Goal: Task Accomplishment & Management: Manage account settings

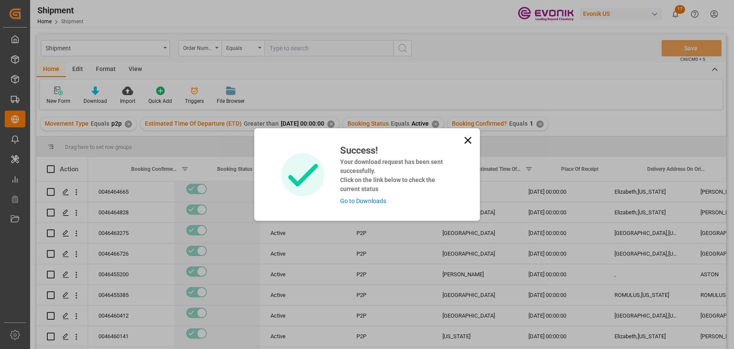
scroll to position [0, 53]
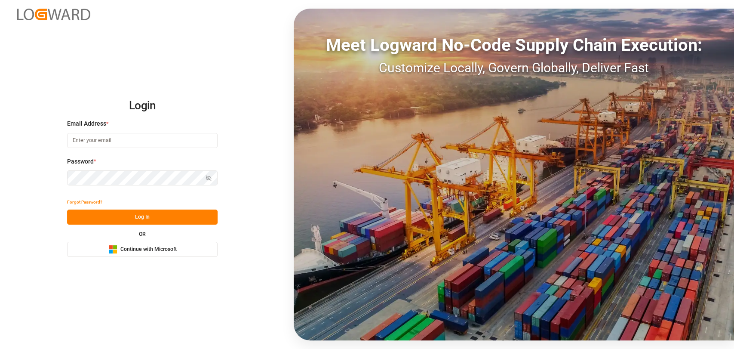
type input "christopher.moffett@leschaco.com"
click at [133, 217] on button "Log In" at bounding box center [142, 216] width 150 height 15
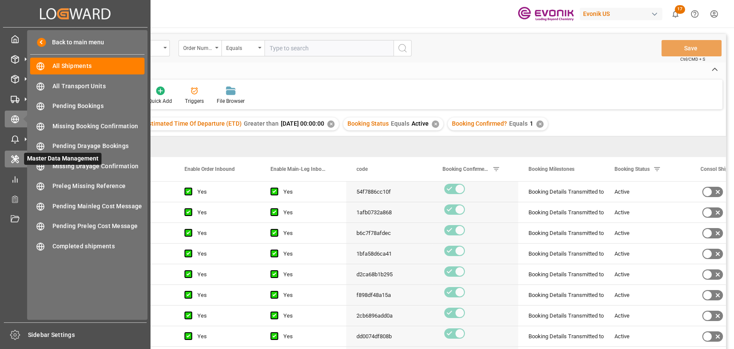
click at [18, 162] on icon at bounding box center [16, 160] width 3 height 3
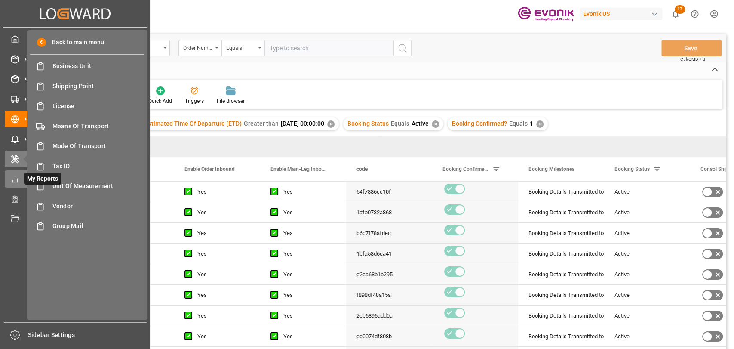
click at [15, 178] on icon at bounding box center [15, 179] width 9 height 9
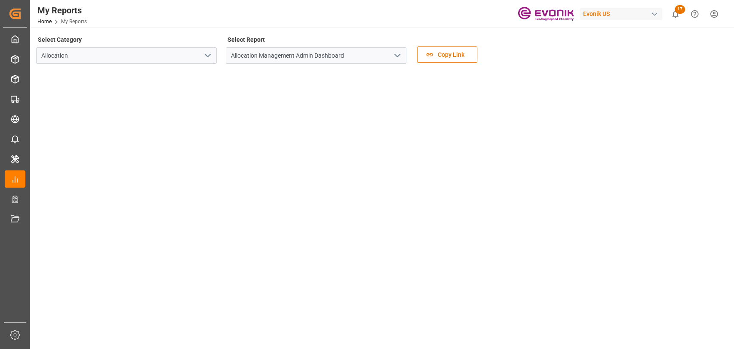
click at [204, 55] on icon "open menu" at bounding box center [207, 55] width 10 height 10
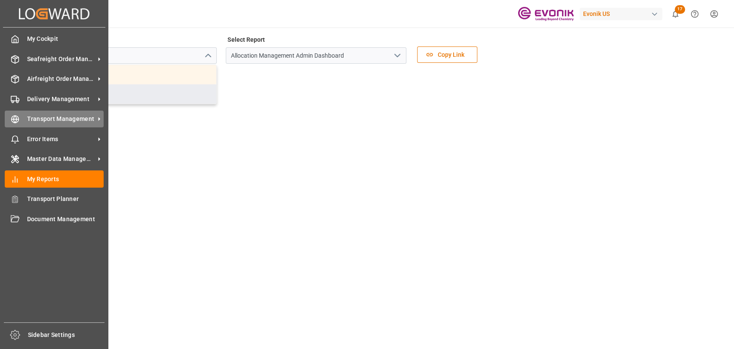
click at [30, 122] on span "Transport Management" at bounding box center [61, 118] width 68 height 9
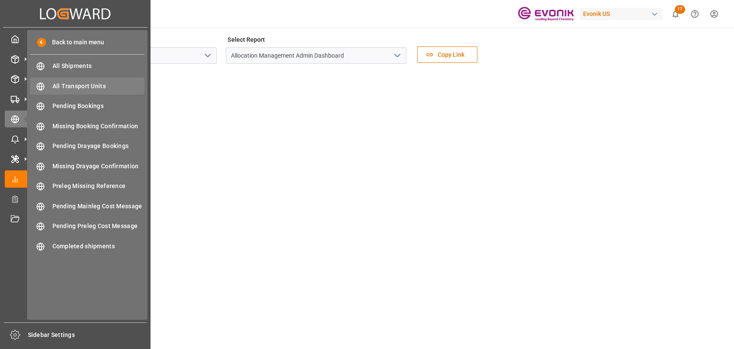
click at [81, 88] on span "All Transport Units" at bounding box center [98, 86] width 92 height 9
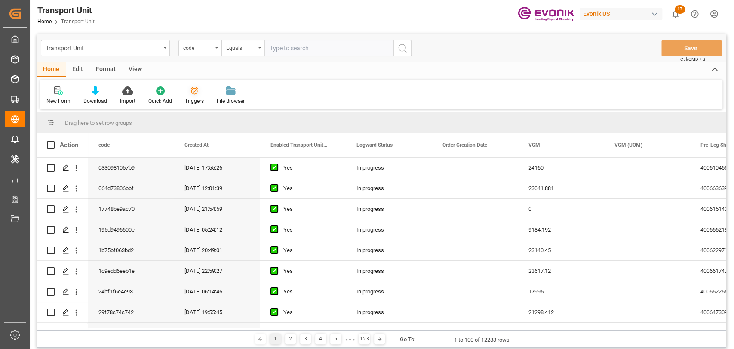
click at [199, 90] on div at bounding box center [194, 90] width 19 height 9
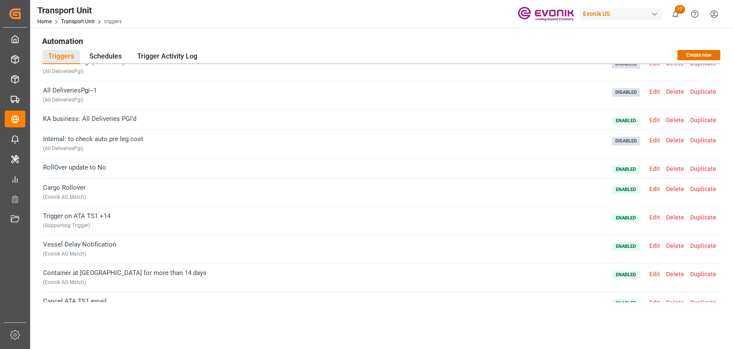
scroll to position [77, 0]
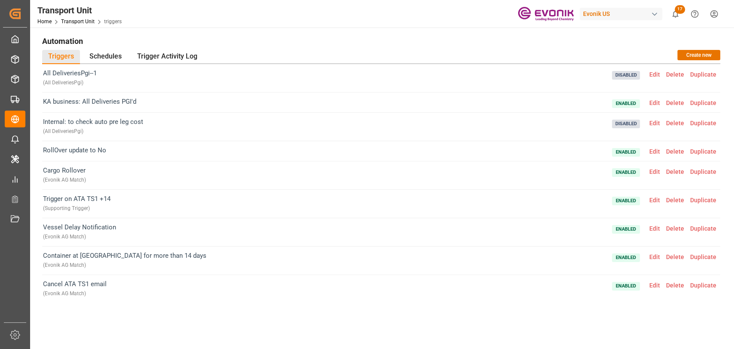
click at [648, 229] on span "Edit" at bounding box center [654, 228] width 17 height 7
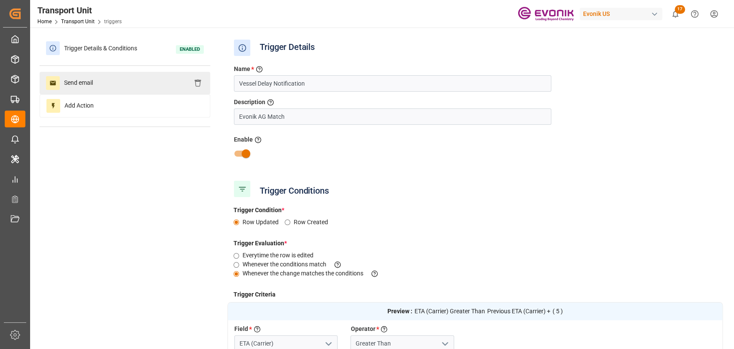
click at [63, 90] on div "Send email" at bounding box center [125, 83] width 171 height 22
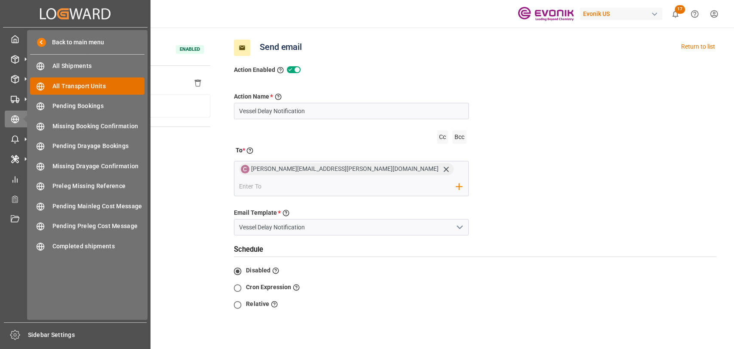
click at [66, 84] on span "All Transport Units" at bounding box center [98, 86] width 92 height 9
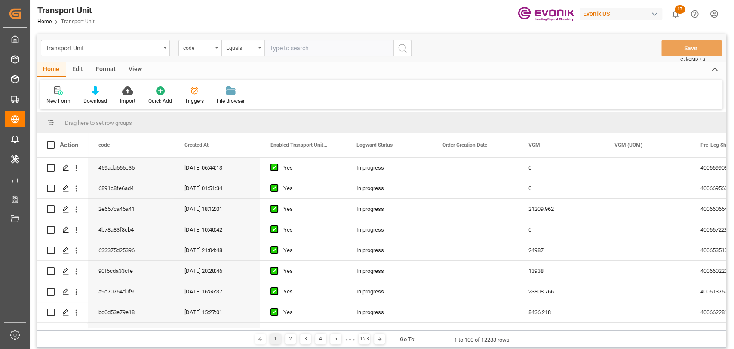
click at [76, 70] on div "Edit" at bounding box center [78, 69] width 24 height 15
click at [114, 66] on div "Format" at bounding box center [105, 69] width 33 height 15
drag, startPoint x: 132, startPoint y: 73, endPoint x: 116, endPoint y: 72, distance: 16.0
click at [131, 73] on div "View" at bounding box center [135, 69] width 26 height 15
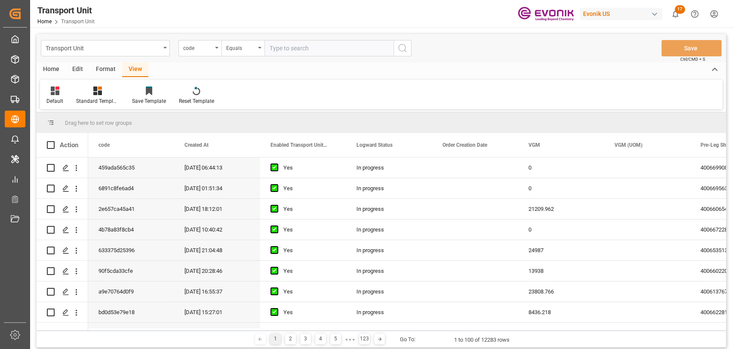
drag, startPoint x: 88, startPoint y: 70, endPoint x: 134, endPoint y: 80, distance: 46.5
click at [91, 71] on div "Home Edit Format View" at bounding box center [381, 69] width 689 height 15
drag, startPoint x: 75, startPoint y: 72, endPoint x: 82, endPoint y: 74, distance: 7.2
click at [77, 73] on div "Edit" at bounding box center [78, 69] width 24 height 15
click at [148, 93] on icon at bounding box center [145, 90] width 9 height 9
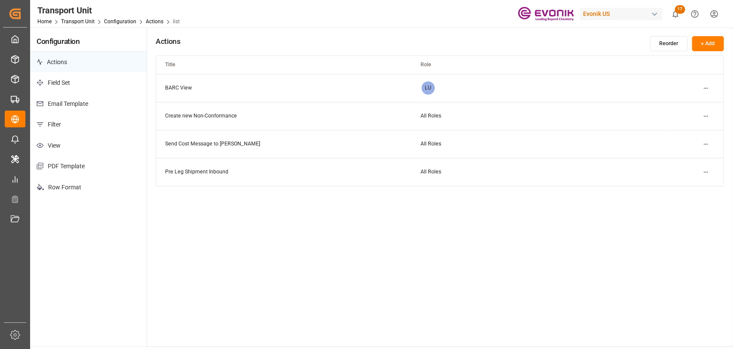
click at [78, 107] on p "Email Template" at bounding box center [88, 103] width 116 height 21
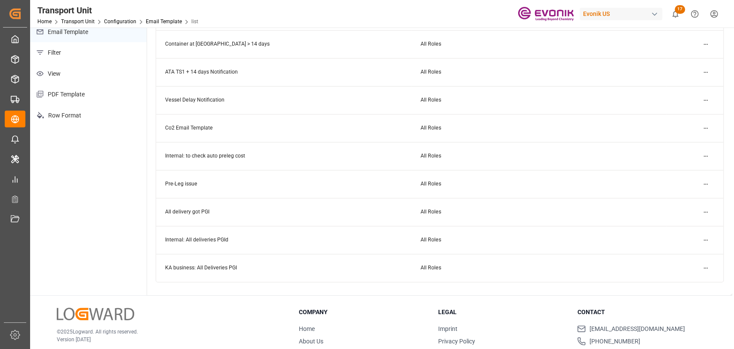
scroll to position [95, 0]
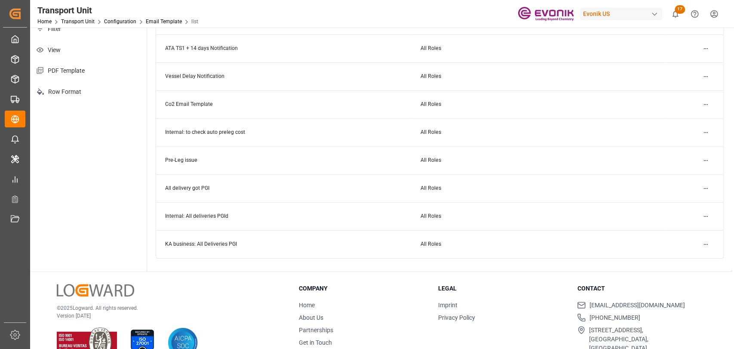
click at [704, 75] on html "Created by potrace 1.15, written by Peter Selinger 2001-2017 Created by potrace…" at bounding box center [367, 174] width 734 height 349
click at [674, 91] on small "Edit" at bounding box center [674, 93] width 9 height 5
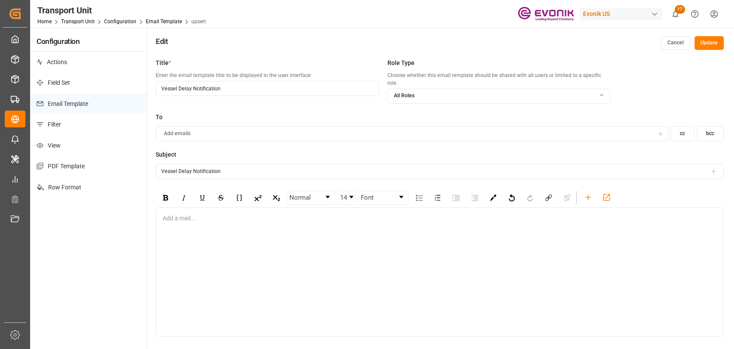
click at [175, 217] on div "Add a mail..." at bounding box center [439, 271] width 567 height 129
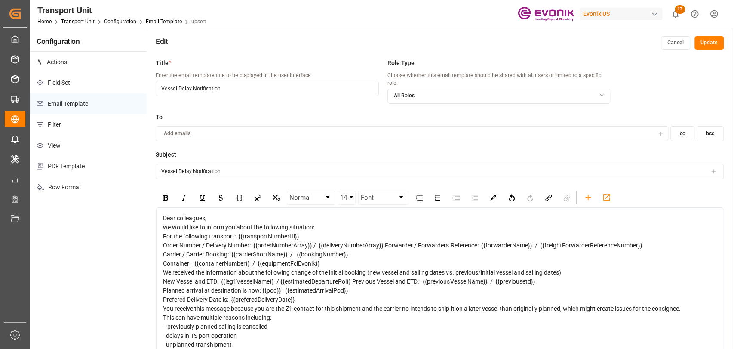
drag, startPoint x: 281, startPoint y: 208, endPoint x: 264, endPoint y: 212, distance: 17.5
click at [276, 214] on div "Dear colleagues," at bounding box center [440, 218] width 554 height 9
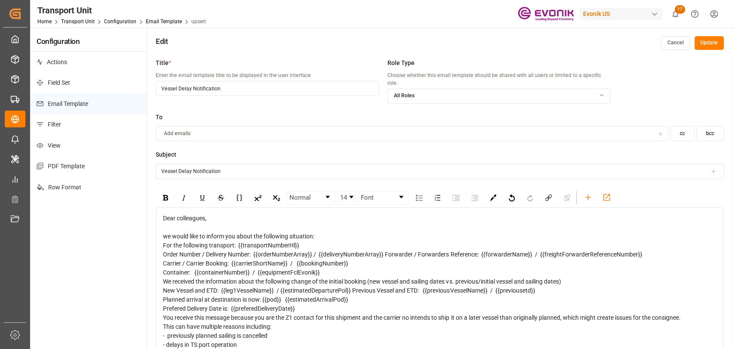
drag, startPoint x: 323, startPoint y: 229, endPoint x: 323, endPoint y: 212, distance: 16.8
click at [324, 232] on div "we would like to inform you about the following situation:" at bounding box center [440, 236] width 554 height 9
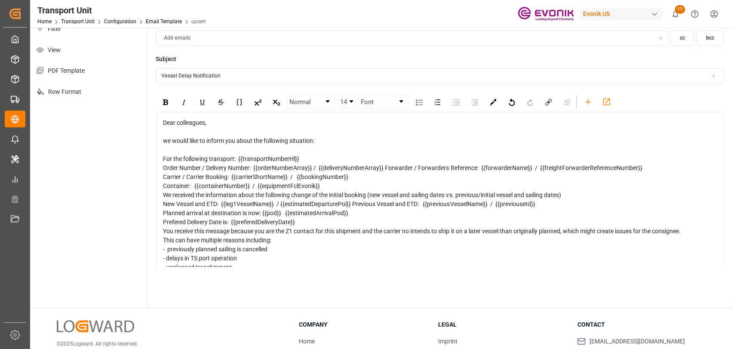
click at [309, 154] on div "For the following transport: {{transportNumberHl}}" at bounding box center [440, 158] width 554 height 9
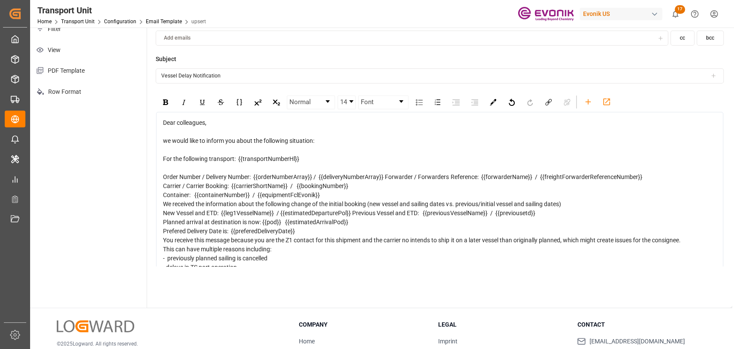
click at [660, 172] on div "Order Number / Delivery Number: {{orderNumberArray}} / {{deliveryNumberArray}} …" at bounding box center [440, 176] width 554 height 9
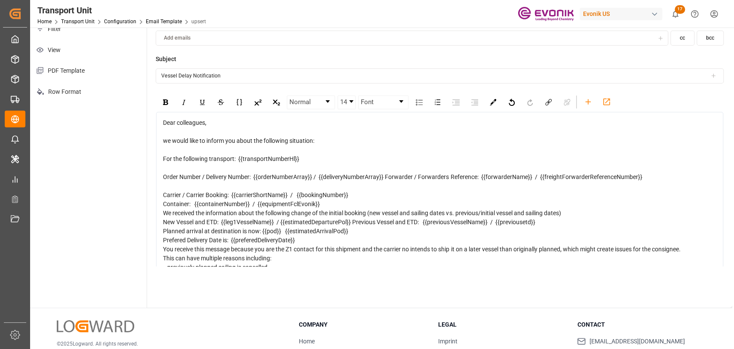
click at [375, 199] on div "Container: {{containerNumber}} / {{equipmentFclEvonik}}" at bounding box center [440, 203] width 554 height 9
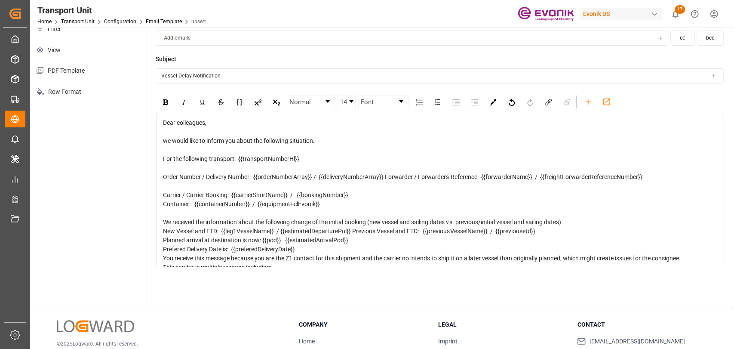
click at [372, 190] on div "Carrier / Carrier Booking: {{carrierShortName}} / {{bookingNumber}}" at bounding box center [440, 194] width 554 height 9
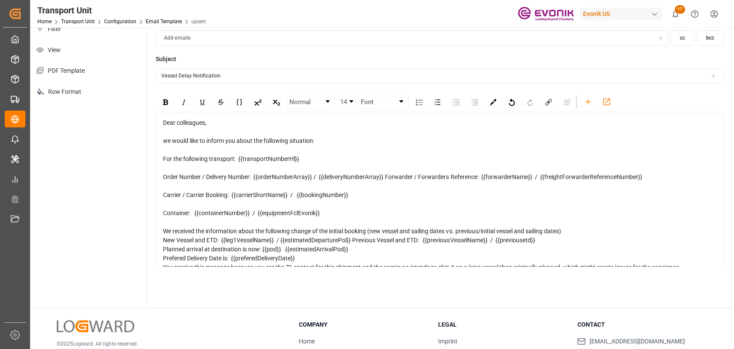
click at [575, 226] on div "We received the information about the following change of the initial booking (…" at bounding box center [440, 230] width 554 height 9
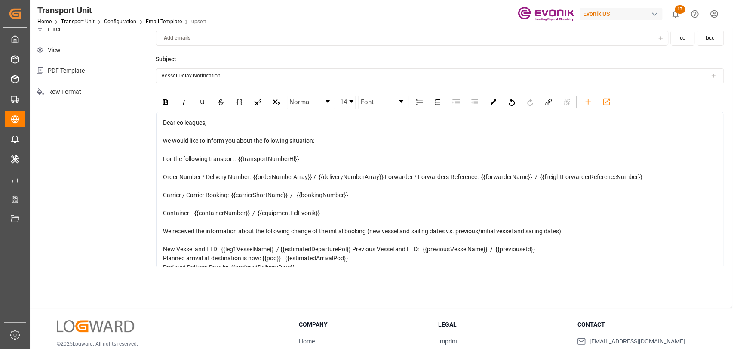
scroll to position [95, 0]
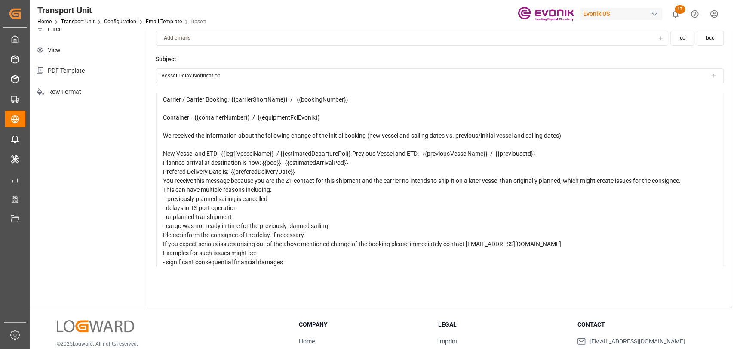
click at [568, 149] on div "New Vessel and ETD: {{leg1VesselName}} / {{estimatedDeparturePol}} Previous Ves…" at bounding box center [440, 153] width 554 height 9
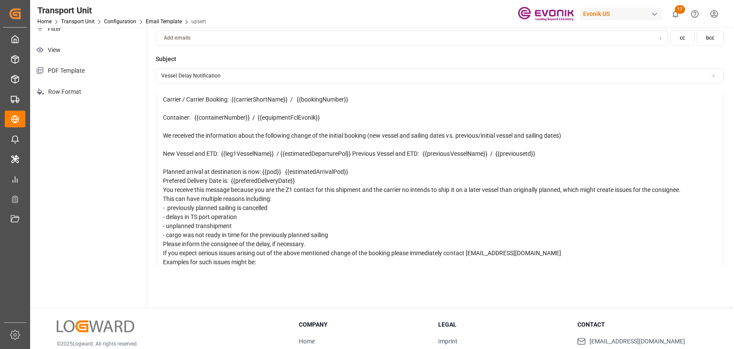
click at [377, 167] on div "Planned arrival at destination is now: {{pod}} {{estimatedArrivalPod}}" at bounding box center [440, 171] width 554 height 9
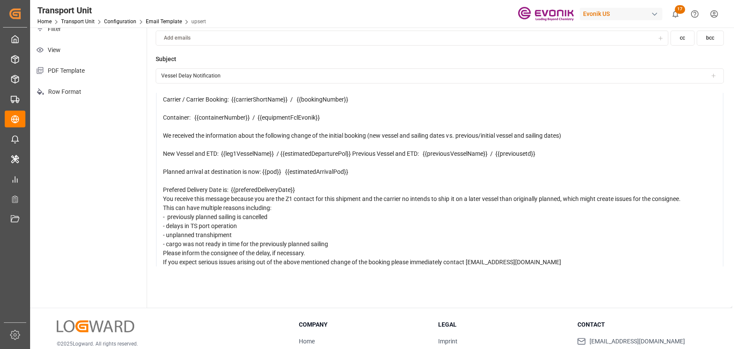
click at [312, 185] on div "Prefered Delivery Date is: {{preferedDeliveryDate}}" at bounding box center [440, 189] width 554 height 9
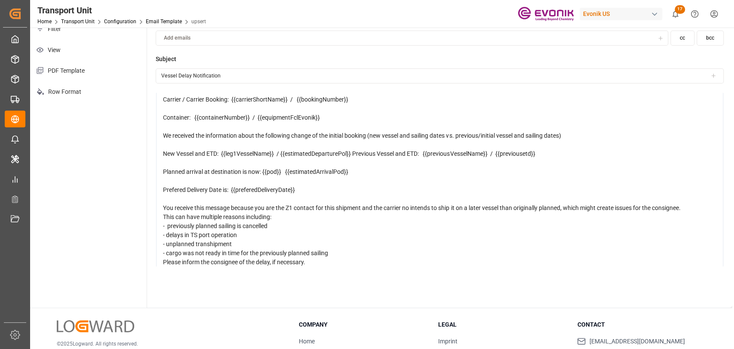
click at [698, 203] on div "You receive this message because you are the Z1 contact for this shipment and t…" at bounding box center [440, 207] width 554 height 9
click at [279, 221] on div "This can have multiple reasons including:" at bounding box center [440, 225] width 554 height 9
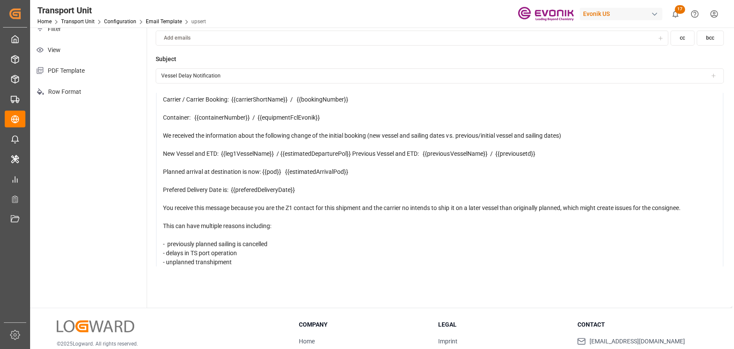
scroll to position [183, 0]
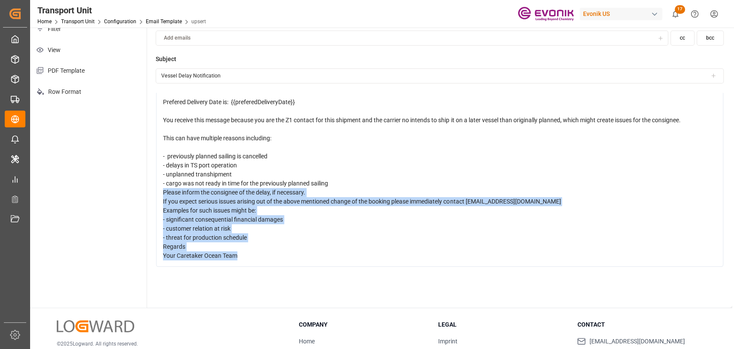
drag, startPoint x: 245, startPoint y: 251, endPoint x: 154, endPoint y: 183, distance: 113.0
click at [154, 183] on div "Title * Enter the email template title to be displayed in the user interface Ve…" at bounding box center [439, 133] width 585 height 349
click at [222, 242] on div "Regards" at bounding box center [440, 246] width 554 height 9
drag, startPoint x: 233, startPoint y: 242, endPoint x: 161, endPoint y: 191, distance: 88.8
click at [161, 191] on div "Dear colleagues, we would like to inform you about the following situation: For…" at bounding box center [439, 98] width 567 height 338
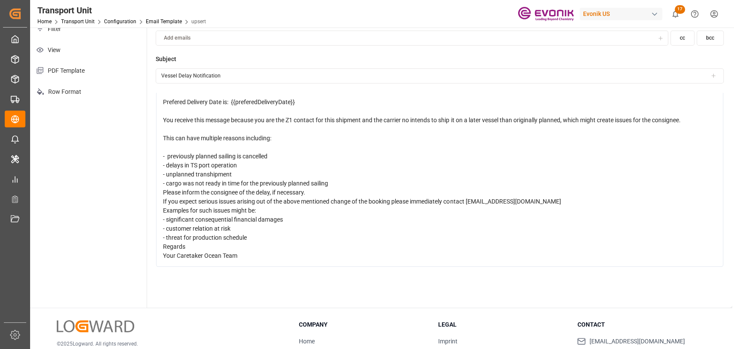
scroll to position [141, 0]
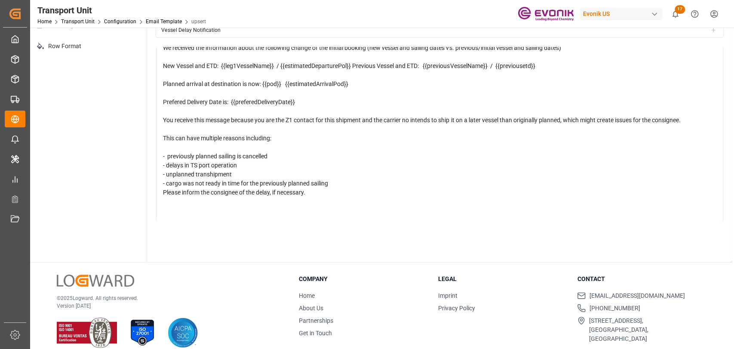
click at [309, 188] on div "Please inform the consignee of the delay, if necessary." at bounding box center [440, 192] width 554 height 9
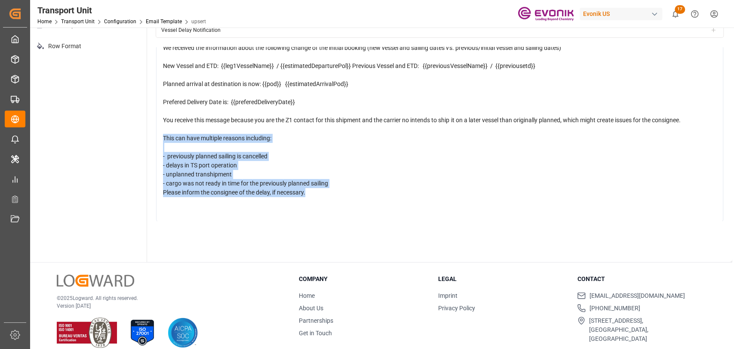
drag, startPoint x: 330, startPoint y: 183, endPoint x: 150, endPoint y: 128, distance: 188.3
click at [150, 128] on div "Title * Enter the email template title to be displayed in the user interface Ve…" at bounding box center [439, 87] width 585 height 349
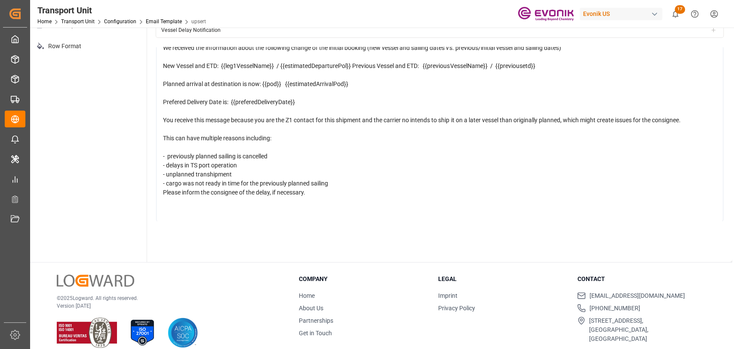
scroll to position [151, 0]
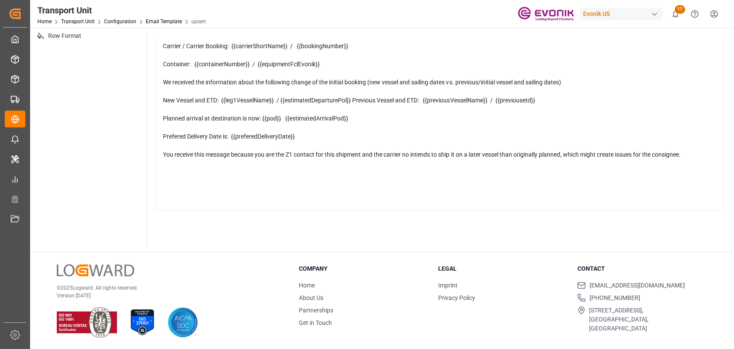
click at [410, 151] on span "You receive this message because you are the Z1 contact for this shipment and t…" at bounding box center [421, 154] width 517 height 7
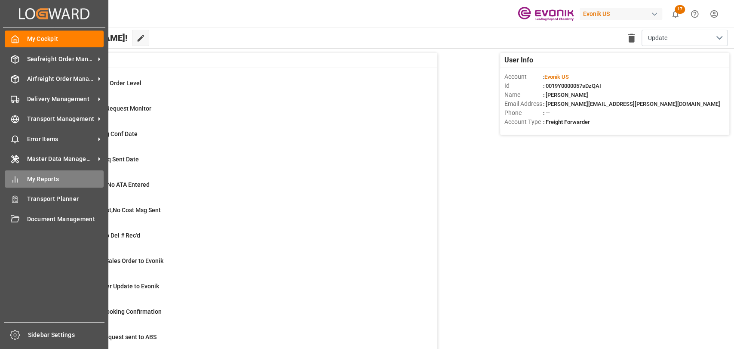
click at [54, 178] on span "My Reports" at bounding box center [65, 178] width 77 height 9
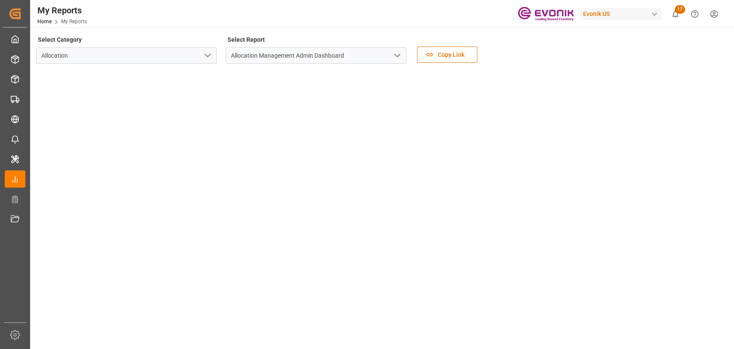
click at [202, 54] on button "open menu" at bounding box center [207, 55] width 13 height 13
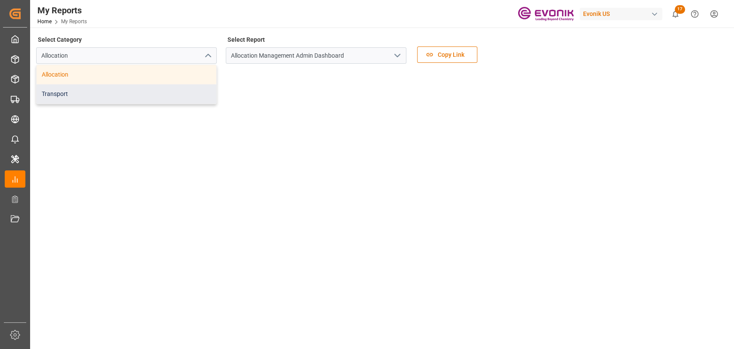
drag, startPoint x: 144, startPoint y: 91, endPoint x: 149, endPoint y: 90, distance: 4.4
click at [149, 90] on div "Transport" at bounding box center [127, 93] width 180 height 19
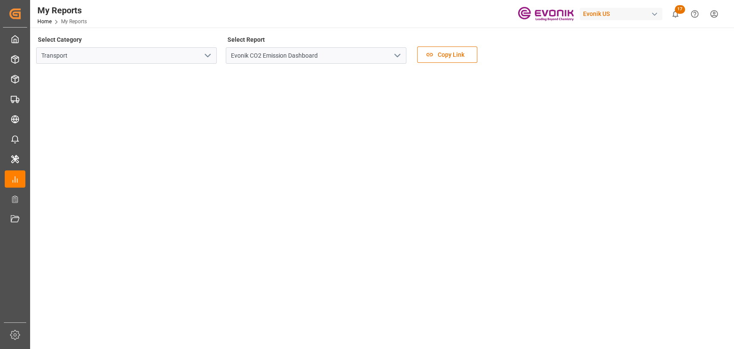
click at [390, 55] on button "open menu" at bounding box center [396, 55] width 13 height 13
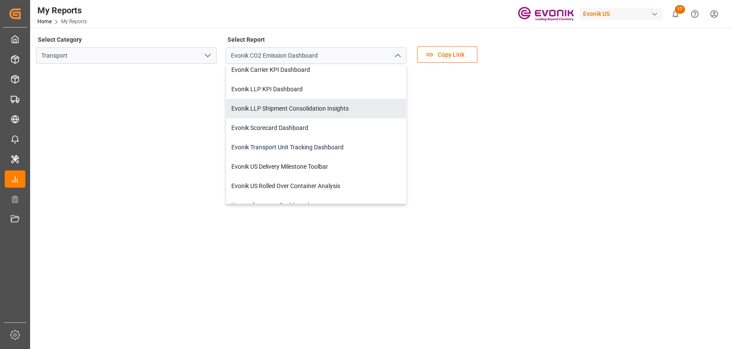
scroll to position [35, 0]
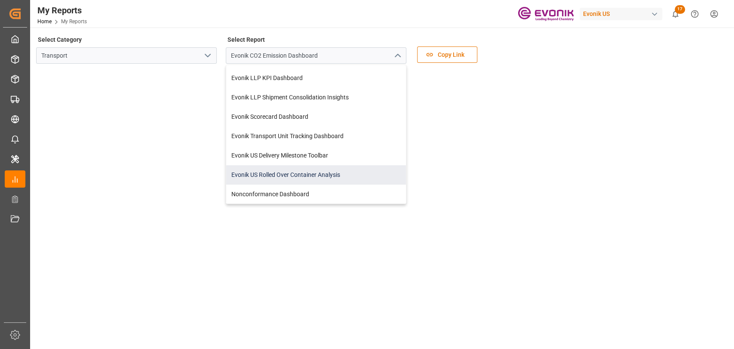
click at [258, 166] on div "Evonik US Rolled Over Container Analysis" at bounding box center [316, 174] width 180 height 19
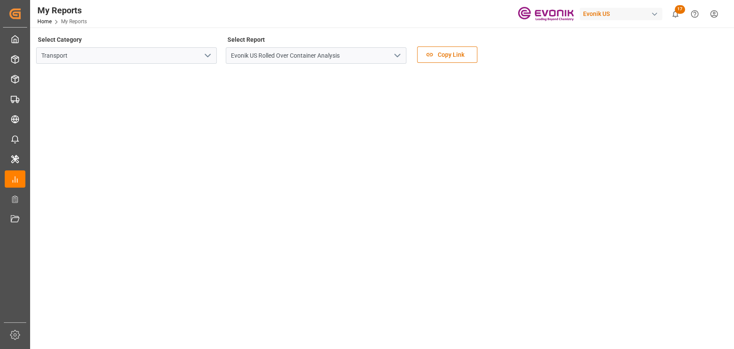
scroll to position [191, 0]
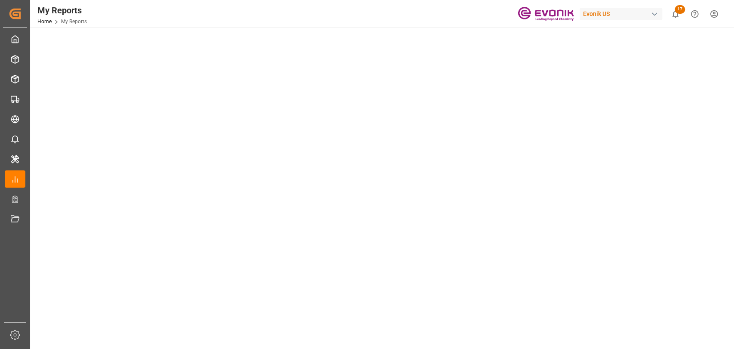
click at [282, 27] on div "My Reports Home My Reports Evonik US 17 Notifications Only show unread All Mark…" at bounding box center [379, 14] width 710 height 28
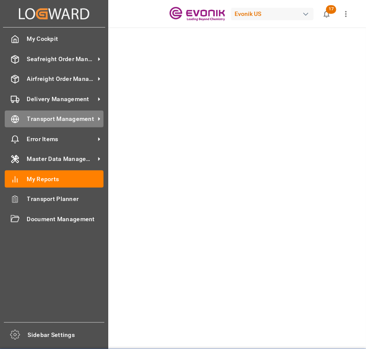
click at [12, 120] on circle at bounding box center [15, 119] width 7 height 7
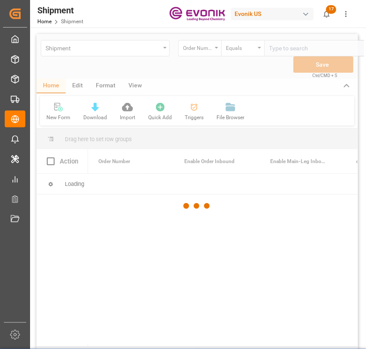
scroll to position [0, 28]
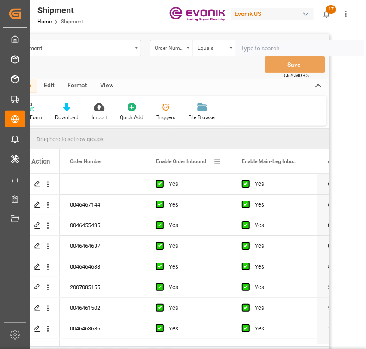
click at [218, 160] on span at bounding box center [218, 161] width 8 height 8
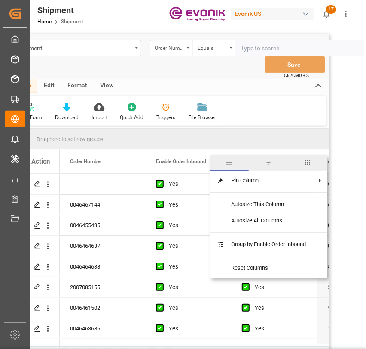
drag, startPoint x: 312, startPoint y: 165, endPoint x: 289, endPoint y: 169, distance: 23.5
click at [309, 165] on span "columns" at bounding box center [308, 163] width 8 height 8
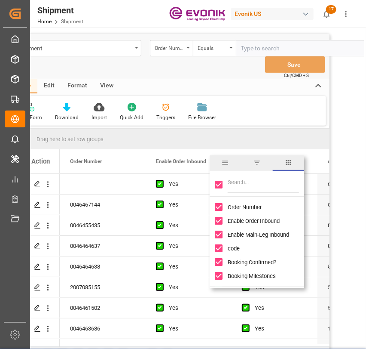
drag, startPoint x: 219, startPoint y: 184, endPoint x: 239, endPoint y: 187, distance: 20.7
click at [220, 185] on input "Toggle Select All Columns" at bounding box center [219, 185] width 8 height 8
checkbox input "false"
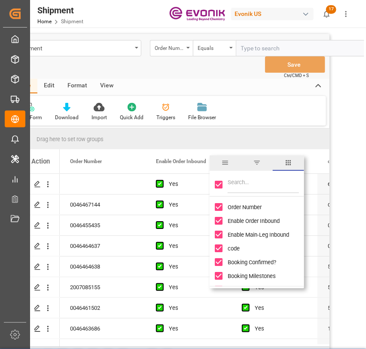
checkbox input "false"
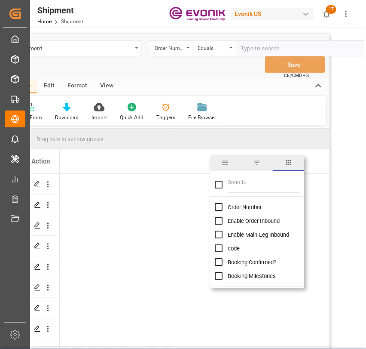
click at [244, 187] on input "Filter Columns Input" at bounding box center [263, 184] width 71 height 17
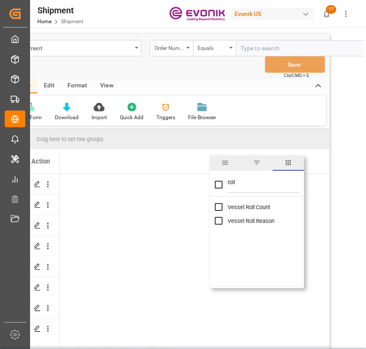
type input "roll"
click at [215, 221] on input "Vessel Roll Reason column toggle visibility (hidden)" at bounding box center [219, 221] width 8 height 8
checkbox input "true"
checkbox input "false"
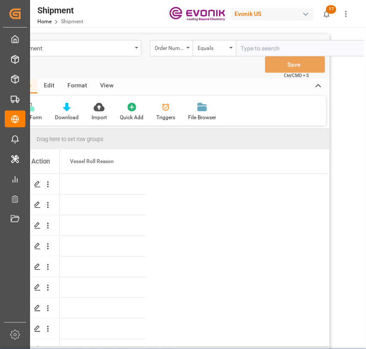
drag, startPoint x: 242, startPoint y: 139, endPoint x: 153, endPoint y: 159, distance: 91.2
click at [239, 140] on div "Drag here to set row groups" at bounding box center [168, 139] width 321 height 21
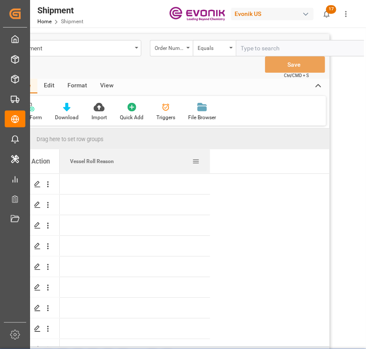
drag, startPoint x: 144, startPoint y: 162, endPoint x: 144, endPoint y: 171, distance: 9.0
click at [209, 174] on div "Action Vessel Roll Reason 2" at bounding box center [168, 247] width 321 height 197
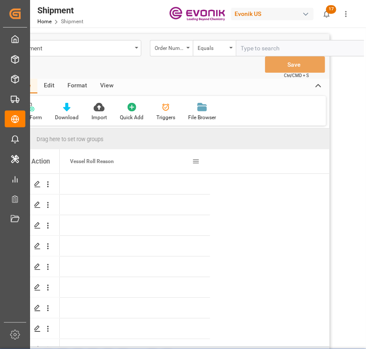
click at [131, 159] on div "Vessel Roll Reason" at bounding box center [131, 161] width 122 height 24
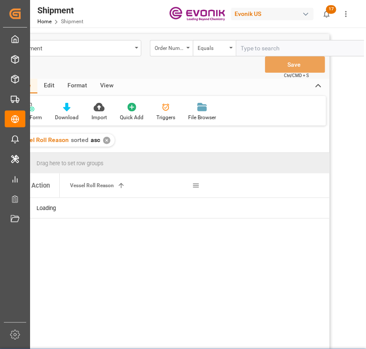
click at [100, 187] on span "Vessel Roll Reason" at bounding box center [92, 185] width 44 height 6
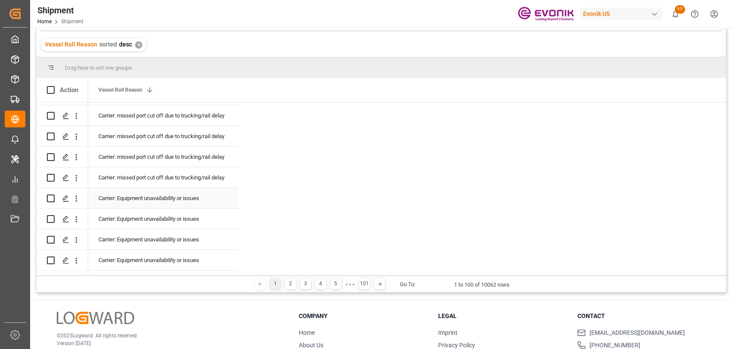
scroll to position [1702, 0]
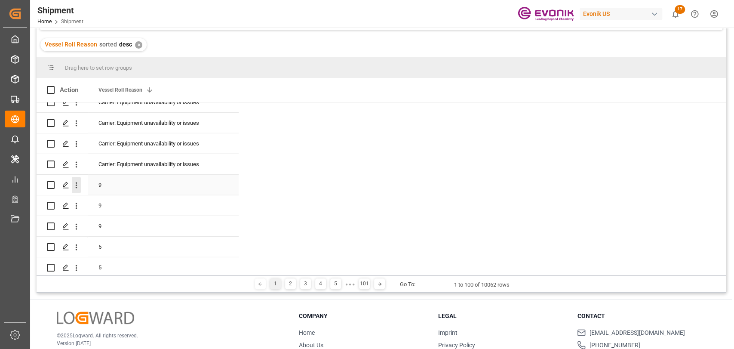
click at [78, 188] on icon "open menu" at bounding box center [76, 185] width 9 height 9
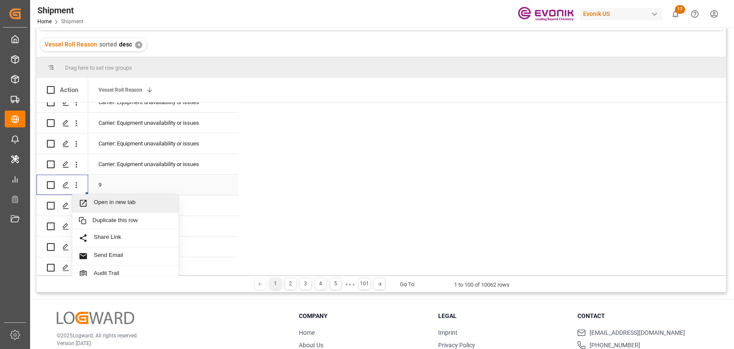
click at [123, 208] on div "Open in new tab" at bounding box center [125, 203] width 106 height 18
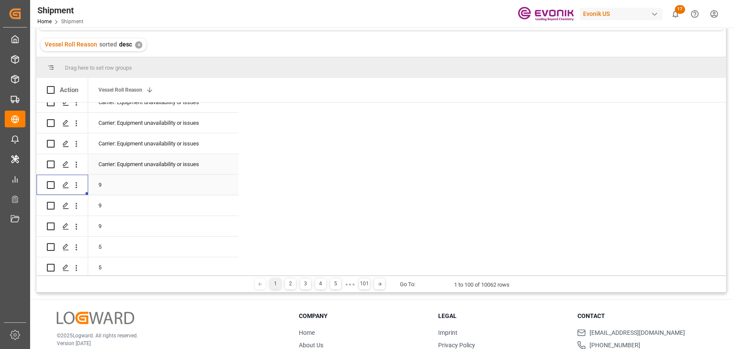
click at [75, 167] on icon "open menu" at bounding box center [76, 164] width 9 height 9
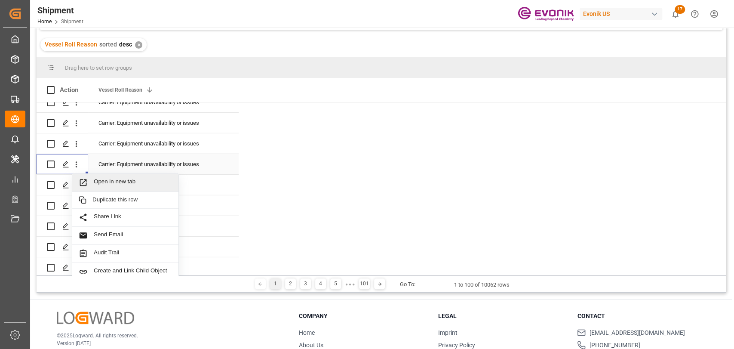
click at [123, 181] on span "Open in new tab" at bounding box center [133, 182] width 78 height 9
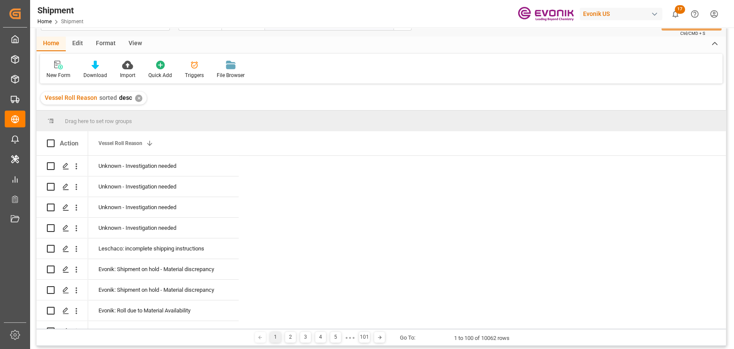
scroll to position [0, 0]
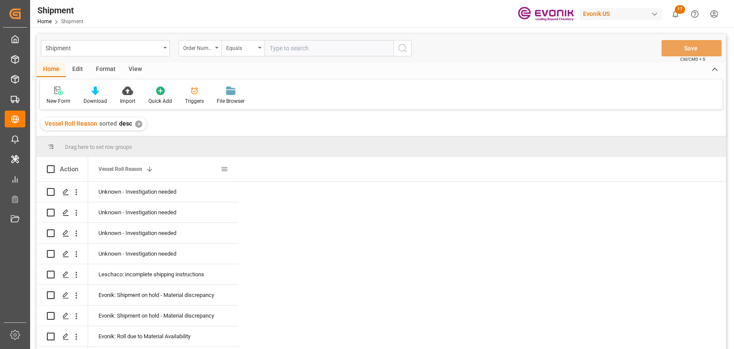
click at [221, 168] on span at bounding box center [224, 169] width 8 height 8
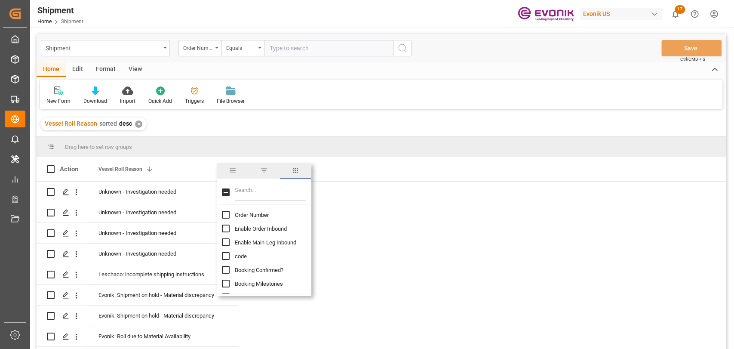
click at [264, 174] on span "filter" at bounding box center [263, 170] width 31 height 15
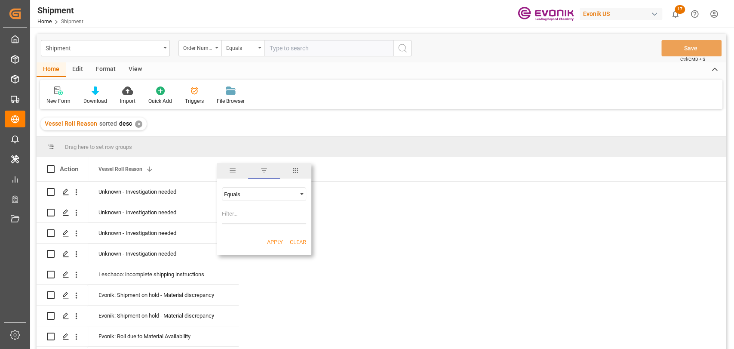
click at [300, 166] on span "columns" at bounding box center [295, 170] width 31 height 15
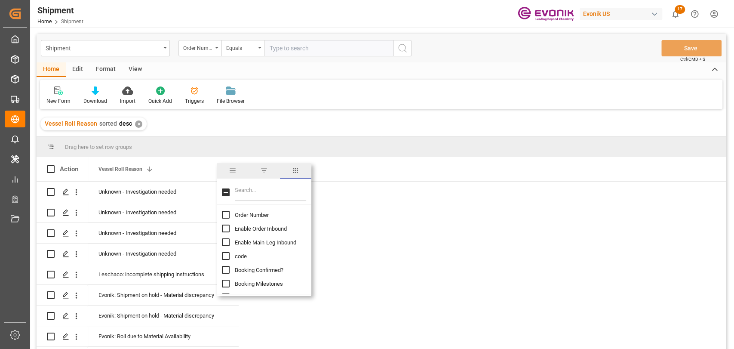
click at [275, 193] on input "Filter Columns Input" at bounding box center [270, 192] width 71 height 17
type input "mode"
click at [226, 229] on input "Mode Of Transport Translation column toggle visibility (hidden)" at bounding box center [226, 228] width 8 height 8
checkbox input "true"
checkbox input "false"
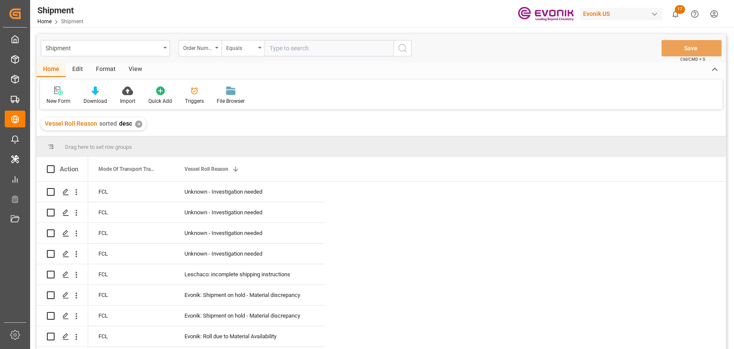
drag, startPoint x: 591, startPoint y: 212, endPoint x: 512, endPoint y: 242, distance: 84.9
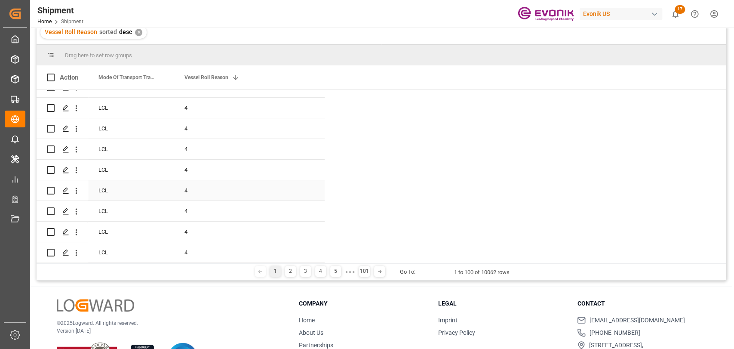
scroll to position [127, 0]
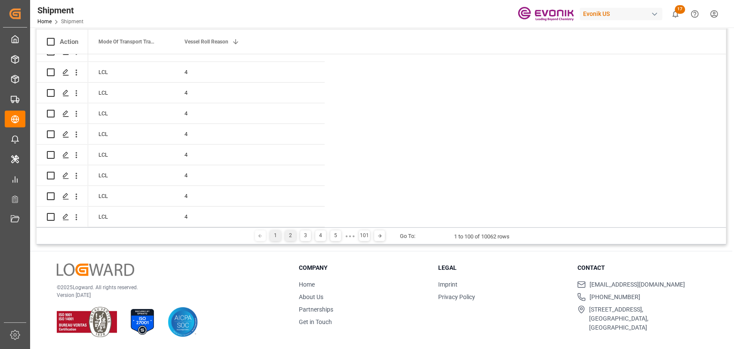
click at [286, 237] on div "2" at bounding box center [290, 235] width 11 height 11
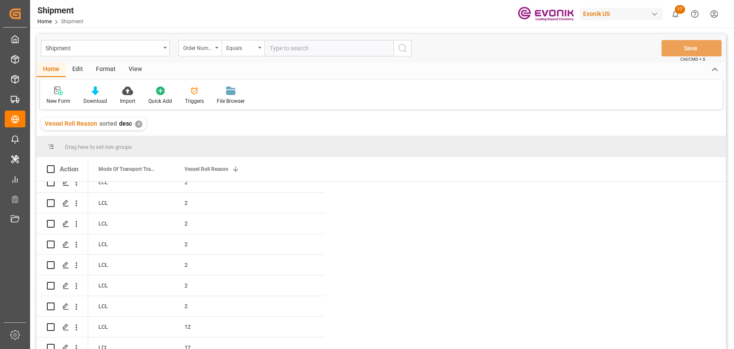
scroll to position [573, 0]
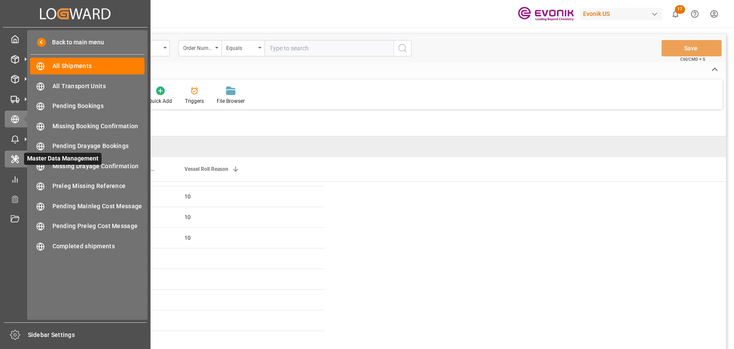
click at [13, 162] on icon at bounding box center [15, 159] width 9 height 9
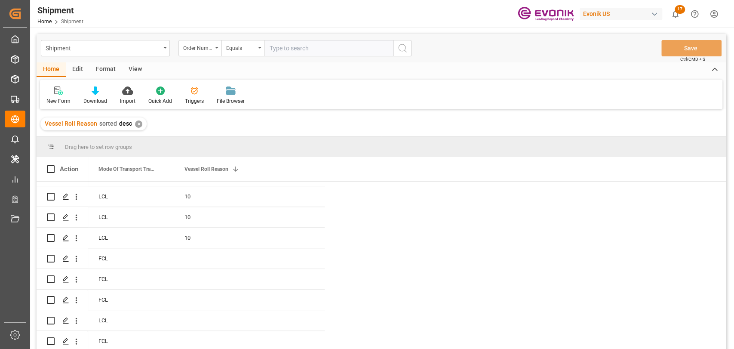
drag, startPoint x: 518, startPoint y: 101, endPoint x: 542, endPoint y: 91, distance: 25.2
click at [366, 98] on div "New Form Download Import Quick Add Triggers File Browser" at bounding box center [381, 95] width 682 height 30
click at [309, 167] on span at bounding box center [310, 169] width 8 height 8
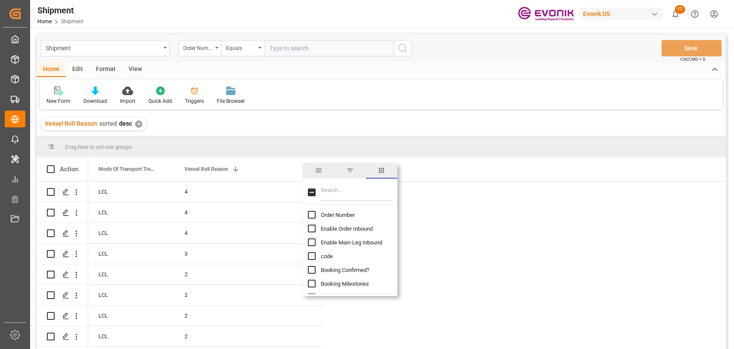
click at [356, 196] on input "Filter Columns Input" at bounding box center [356, 192] width 71 height 17
type input "fre"
click at [313, 214] on input "Freight Forwarder Reference column toggle visibility (hidden)" at bounding box center [312, 215] width 8 height 8
checkbox input "true"
checkbox input "false"
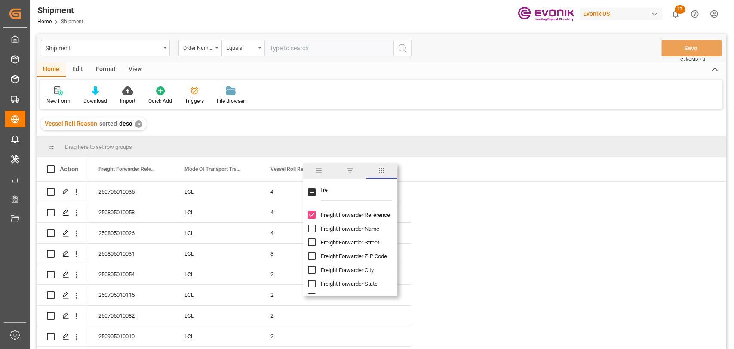
click at [366, 135] on div "Vessel Roll Reason sorted desc ✕" at bounding box center [381, 124] width 689 height 24
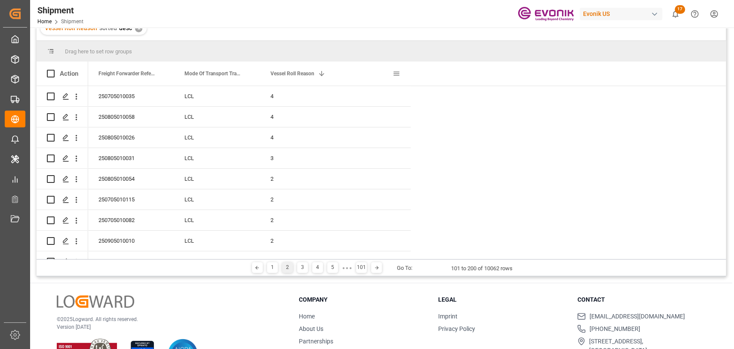
click at [366, 73] on span at bounding box center [396, 74] width 8 height 8
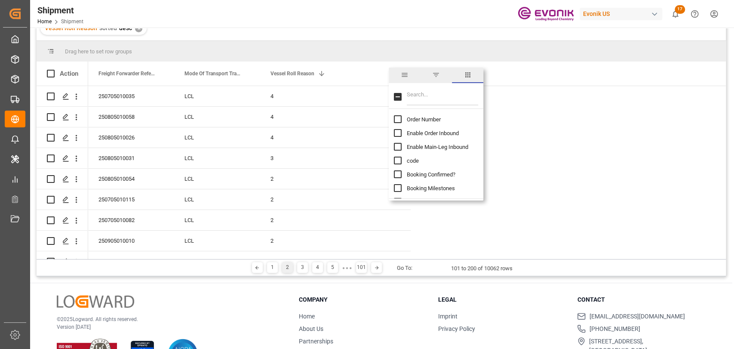
click at [366, 77] on span "filter" at bounding box center [435, 74] width 31 height 15
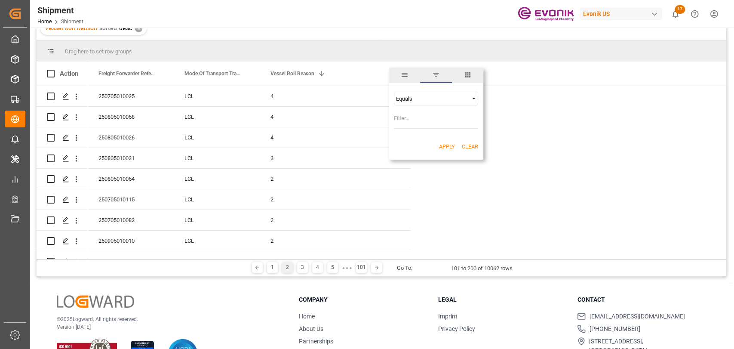
click at [366, 102] on div "Equals" at bounding box center [436, 99] width 84 height 14
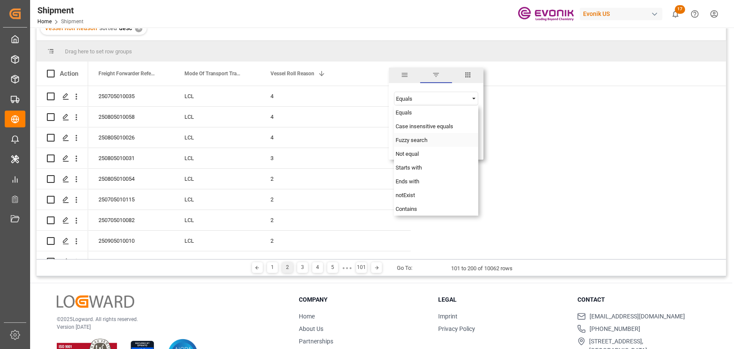
click at [366, 145] on div "Fuzzy search" at bounding box center [436, 140] width 84 height 14
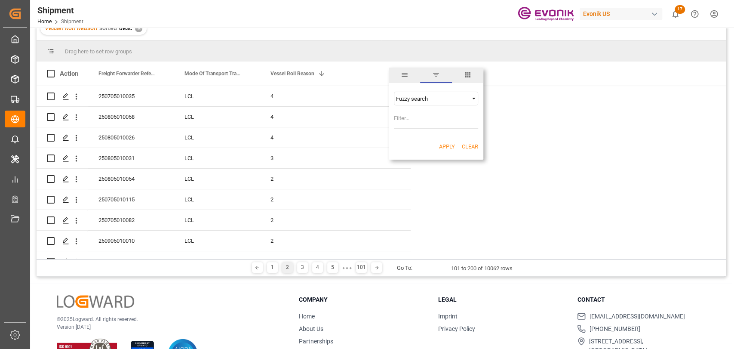
click at [366, 127] on input "Filter Value" at bounding box center [436, 119] width 84 height 17
type input "%"
click at [366, 150] on button "Apply" at bounding box center [447, 146] width 16 height 9
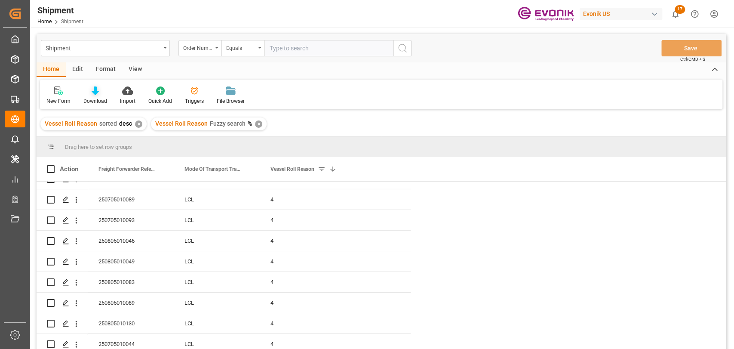
click at [100, 98] on div "Download" at bounding box center [95, 101] width 24 height 8
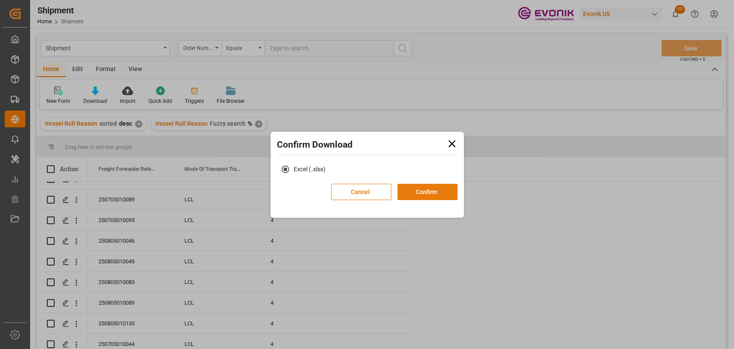
click at [366, 191] on button "Confirm" at bounding box center [427, 192] width 60 height 16
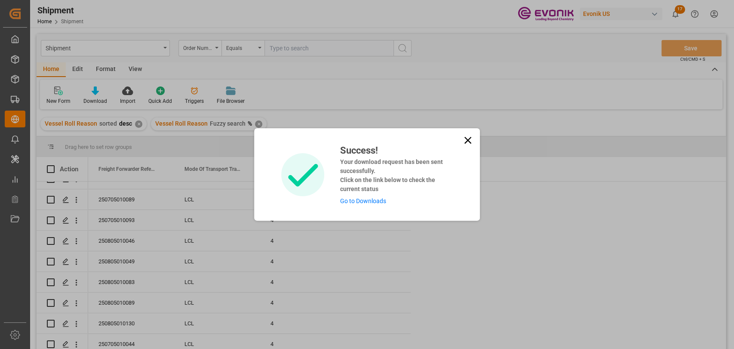
click at [366, 137] on icon at bounding box center [468, 140] width 12 height 12
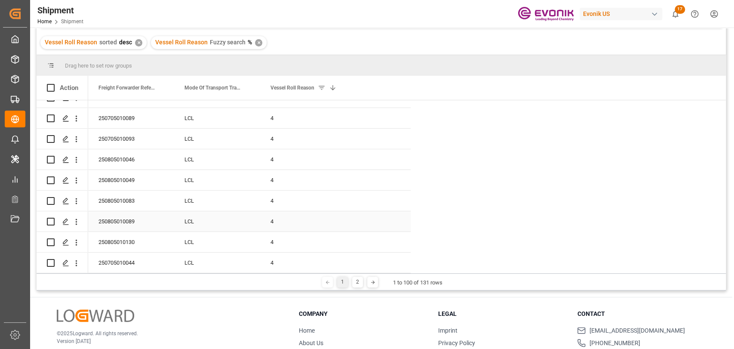
scroll to position [127, 0]
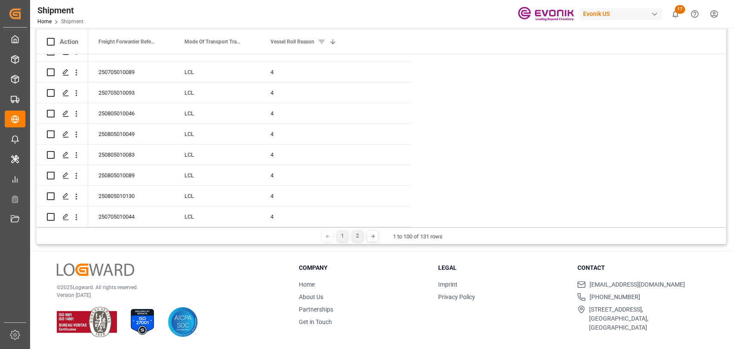
click at [354, 237] on div "2" at bounding box center [357, 235] width 11 height 11
click at [340, 235] on div "1" at bounding box center [339, 235] width 11 height 11
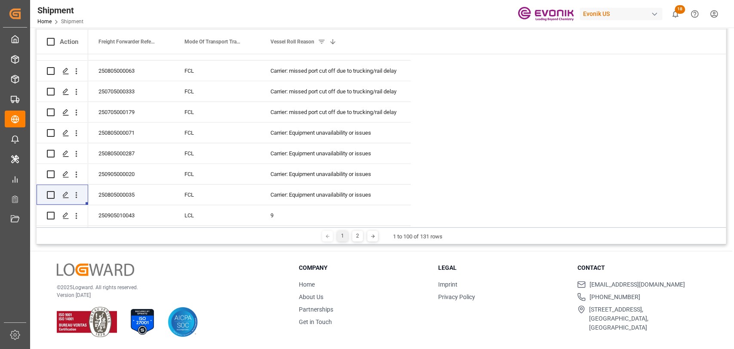
scroll to position [1670, 0]
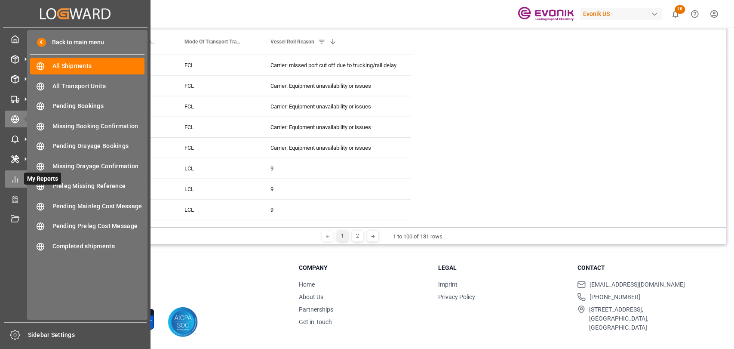
click at [23, 178] on div "My Reports My Reports" at bounding box center [75, 178] width 141 height 17
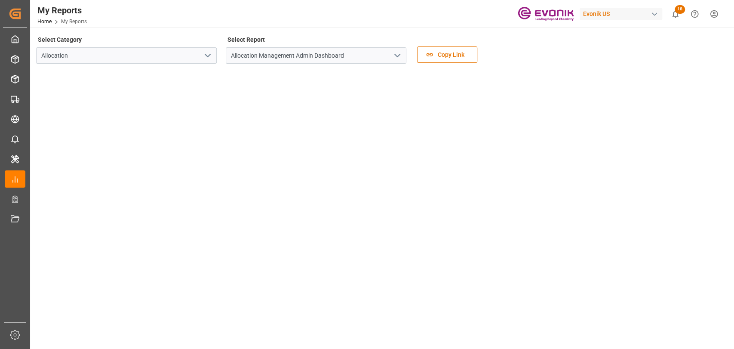
drag, startPoint x: 202, startPoint y: 53, endPoint x: 198, endPoint y: 51, distance: 4.8
click at [201, 52] on button "open menu" at bounding box center [207, 55] width 13 height 13
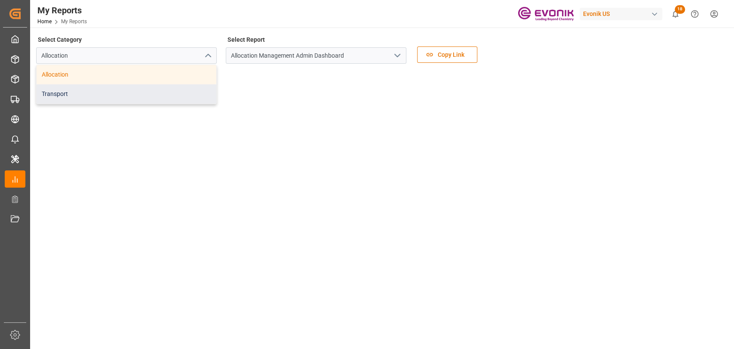
click at [117, 102] on div "Transport" at bounding box center [127, 93] width 180 height 19
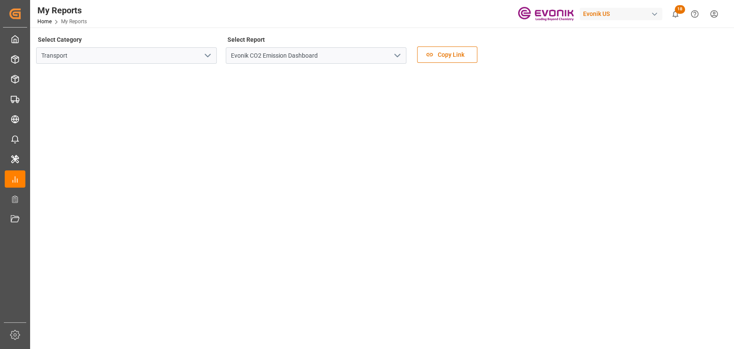
click at [366, 54] on icon "open menu" at bounding box center [397, 55] width 10 height 10
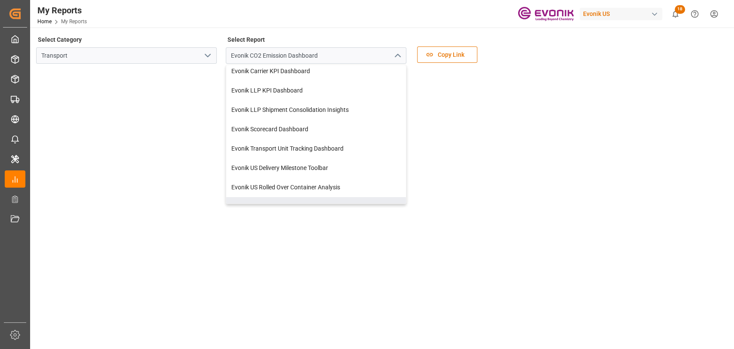
scroll to position [35, 0]
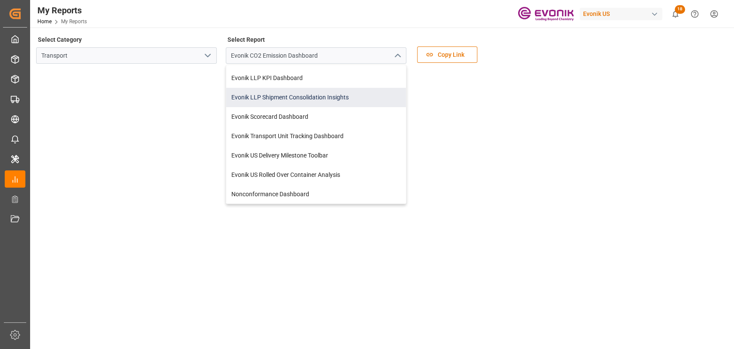
click at [303, 96] on div "Evonik LLP Shipment Consolidation Insights" at bounding box center [316, 97] width 180 height 19
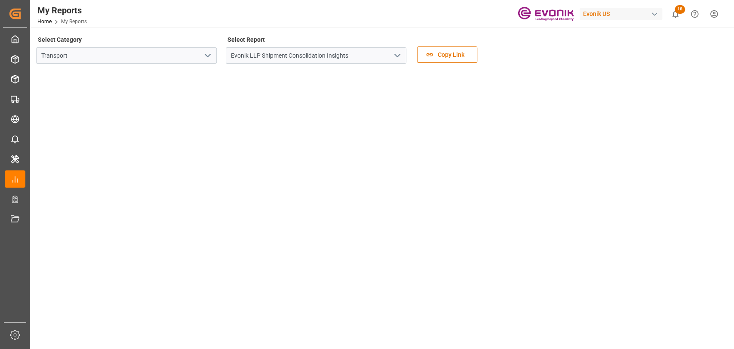
click at [366, 55] on icon "open menu" at bounding box center [397, 55] width 10 height 10
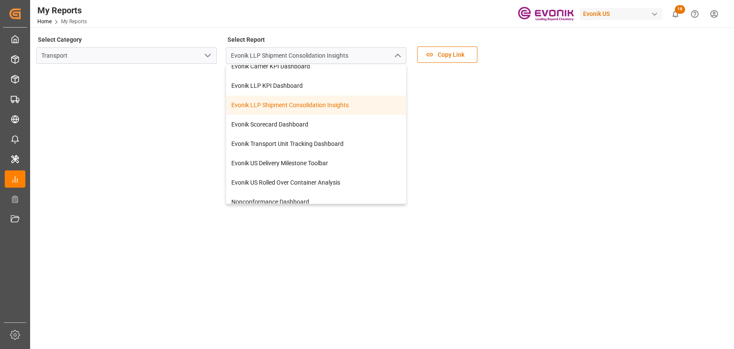
scroll to position [35, 0]
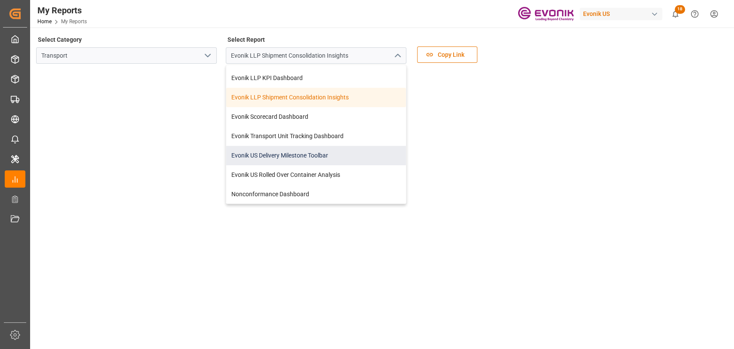
click at [280, 151] on div "Evonik US Delivery Milestone Toolbar" at bounding box center [316, 155] width 180 height 19
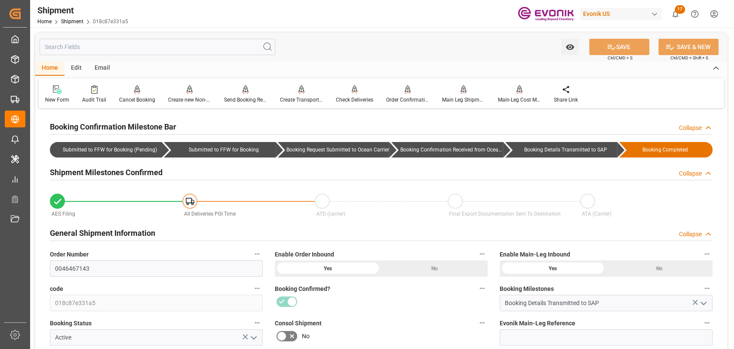
click at [138, 46] on input "text" at bounding box center [158, 47] width 236 height 16
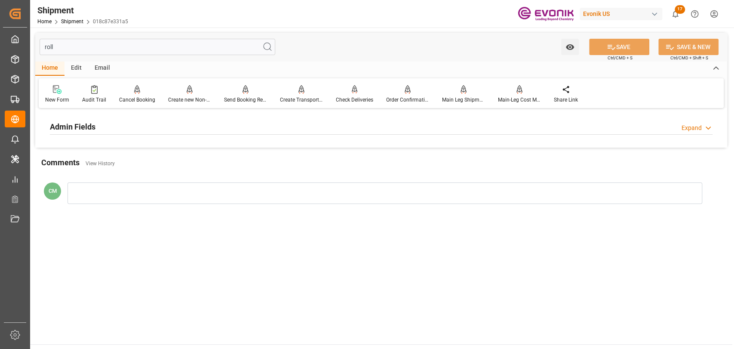
click at [93, 131] on h2 "Admin Fields" at bounding box center [73, 127] width 46 height 12
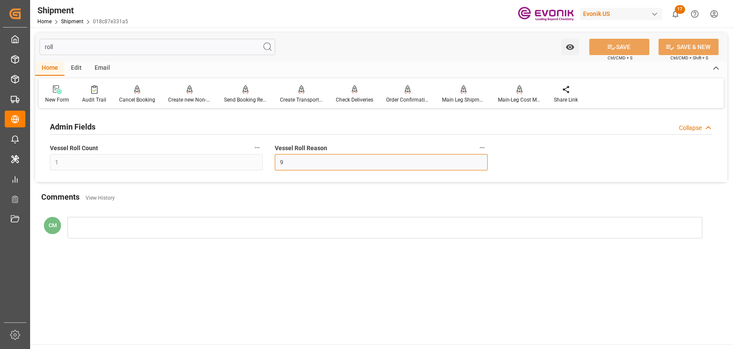
click at [179, 163] on div "Admin Fields Collapse Vessel Roll Count 1 Vessel Roll Reason 9" at bounding box center [381, 145] width 692 height 71
click at [433, 39] on div "roll Watch Option SAVE Ctrl/CMD + S SAVE & NEW Ctrl/CMD + Shift + S" at bounding box center [381, 47] width 692 height 28
drag, startPoint x: 125, startPoint y: 52, endPoint x: 46, endPoint y: 27, distance: 83.2
click at [18, 47] on div "Created by potrace 1.15, written by Peter Selinger 2001-2017 Created by potrace…" at bounding box center [367, 174] width 734 height 349
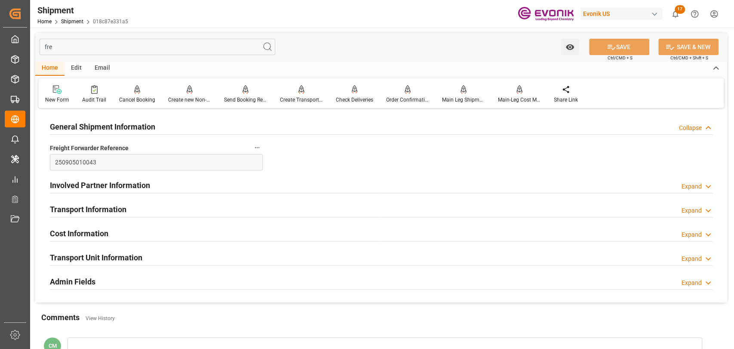
type input "fre"
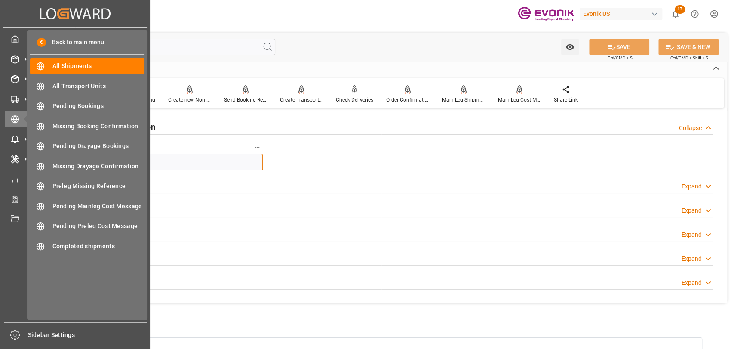
drag, startPoint x: 130, startPoint y: 156, endPoint x: 0, endPoint y: 175, distance: 131.2
click at [0, 175] on div "Created by potrace 1.15, written by Peter Selinger 2001-2017 Created by potrace…" at bounding box center [367, 174] width 734 height 349
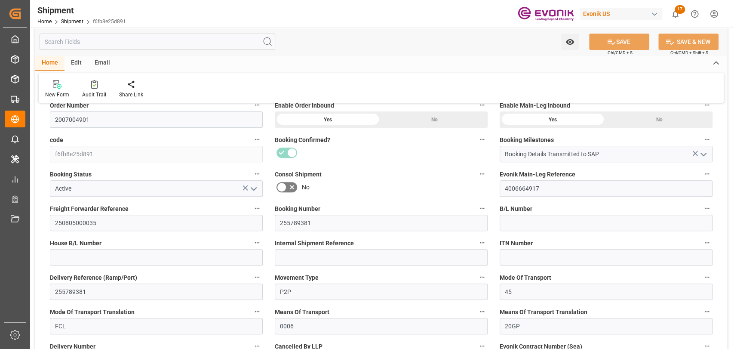
scroll to position [191, 0]
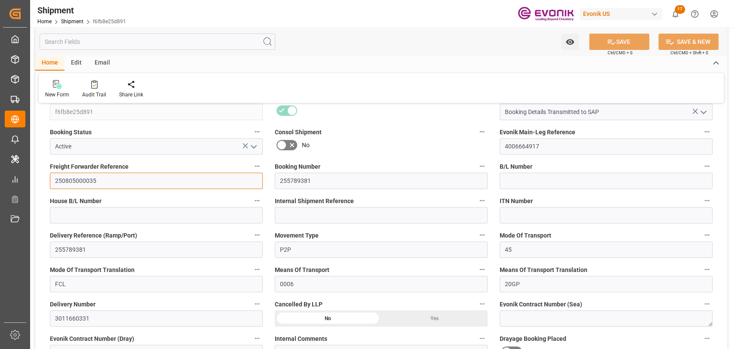
click at [64, 179] on input "250805000035" at bounding box center [156, 180] width 213 height 16
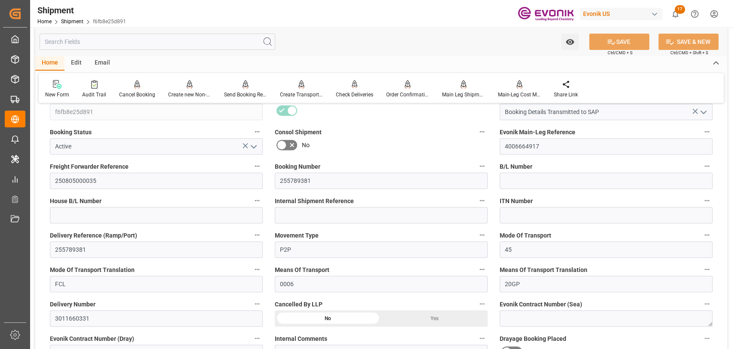
click at [228, 40] on input "text" at bounding box center [158, 42] width 236 height 16
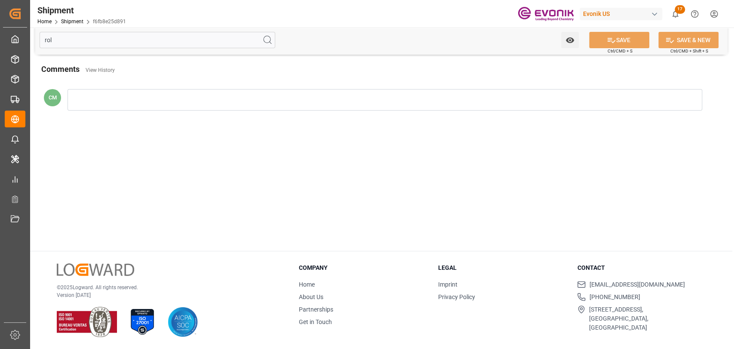
scroll to position [0, 0]
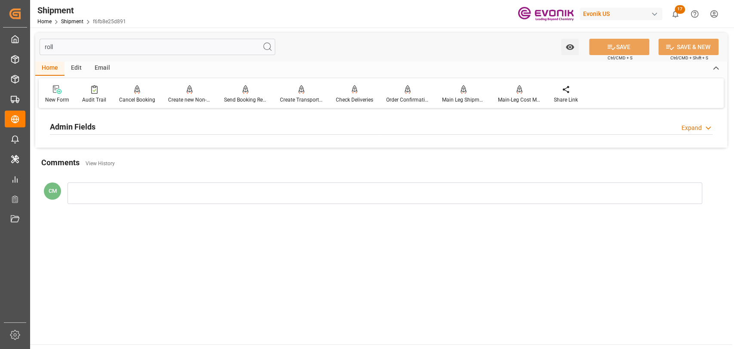
type input "roll"
click at [146, 132] on div "Admin Fields Expand" at bounding box center [381, 126] width 662 height 16
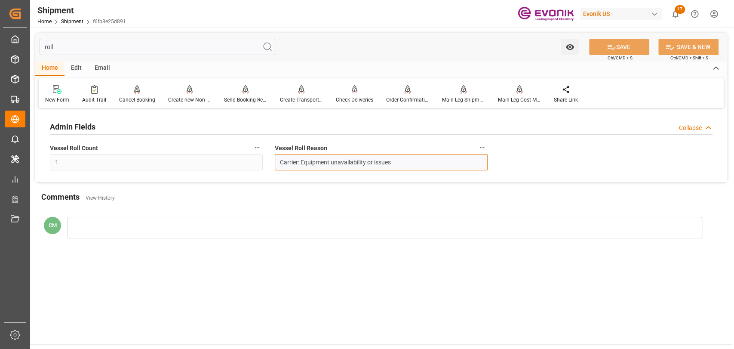
click at [98, 161] on div "Admin Fields Collapse Vessel Roll Count 1 Vessel Roll Reason Carrier: Equipment…" at bounding box center [381, 145] width 692 height 71
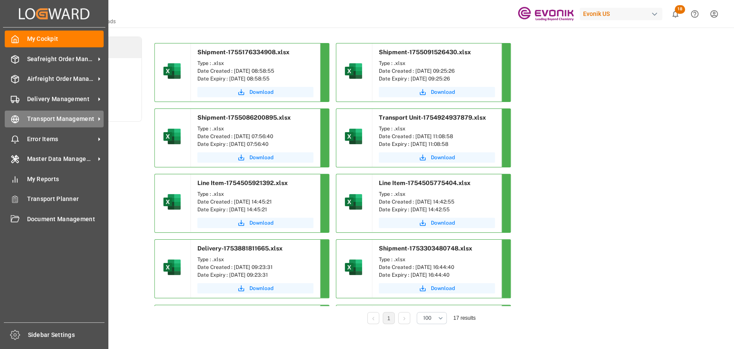
click at [27, 127] on div "Transport Management Transport Management" at bounding box center [54, 118] width 99 height 17
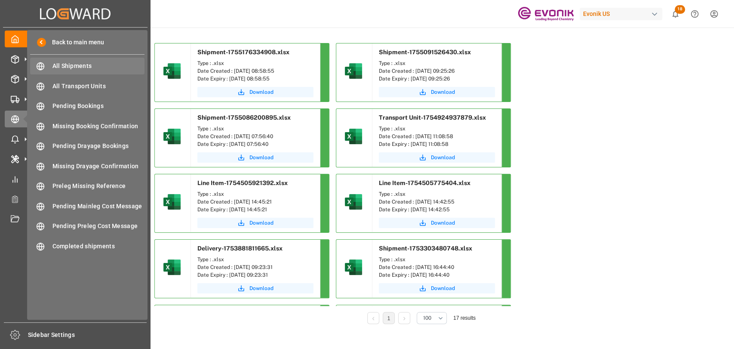
click at [80, 58] on div "All Shipments All Shipments" at bounding box center [87, 66] width 114 height 17
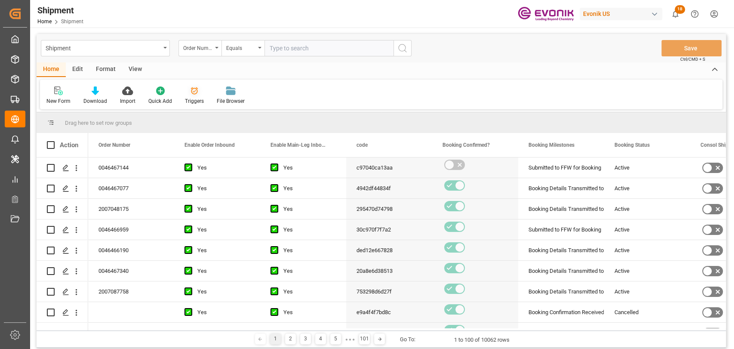
click at [196, 101] on div "Triggers" at bounding box center [194, 101] width 19 height 8
